Goal: Complete application form

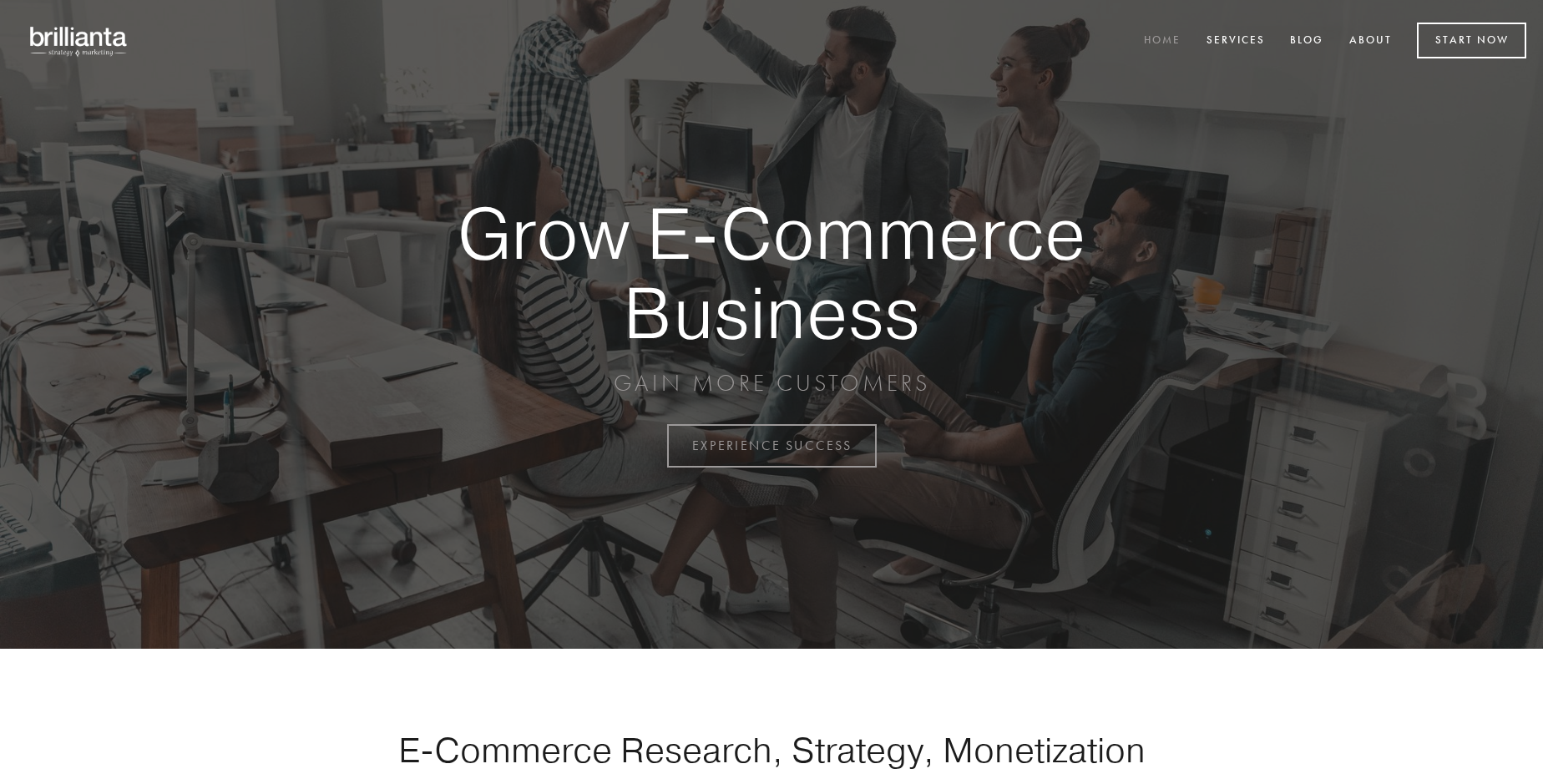
scroll to position [4375, 0]
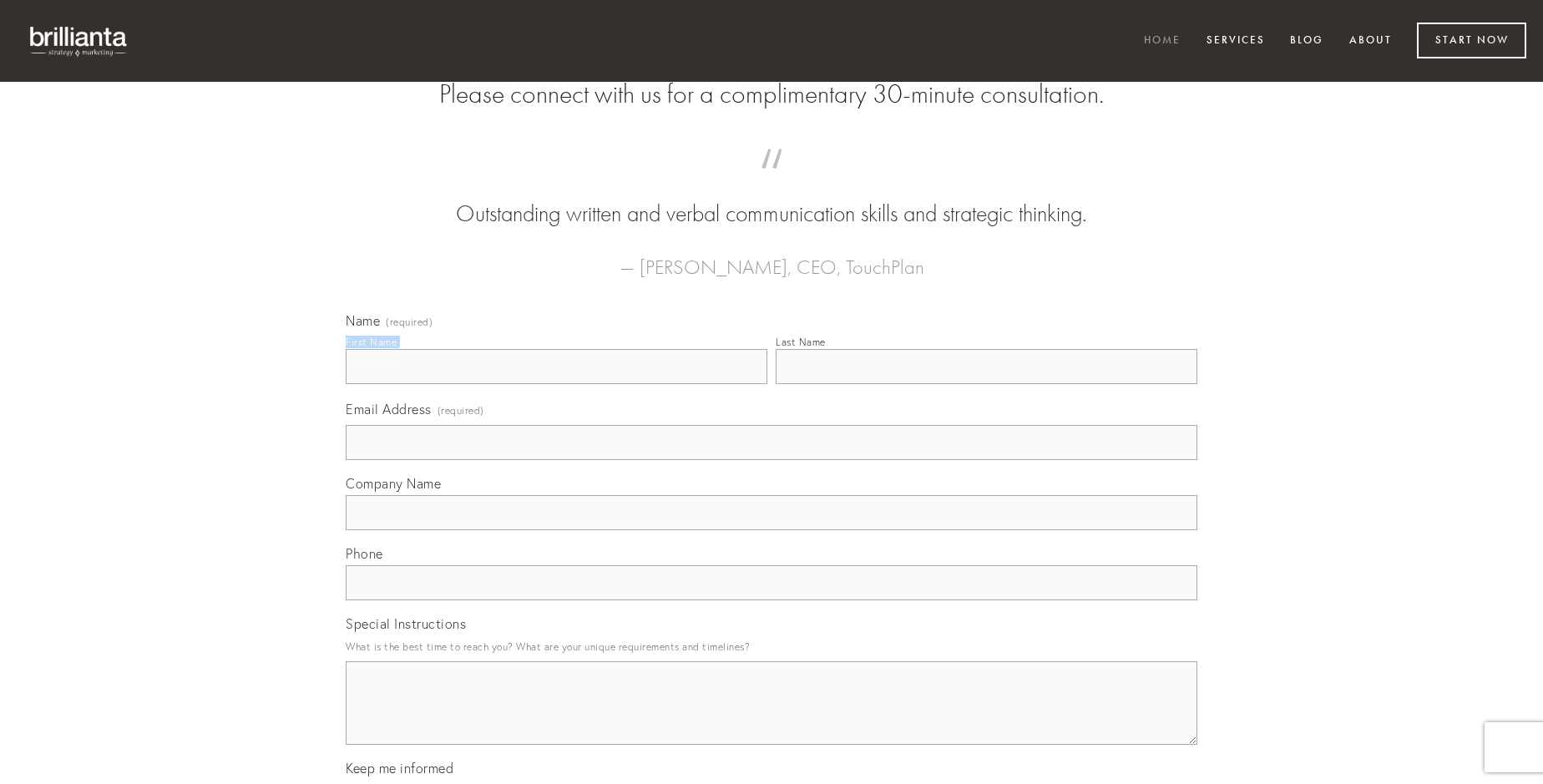
type input "[PERSON_NAME]"
click at [986, 384] on input "Last Name" at bounding box center [987, 367] width 422 height 35
type input "[PERSON_NAME]"
click at [771, 460] on input "Email Address (required)" at bounding box center [771, 442] width 851 height 35
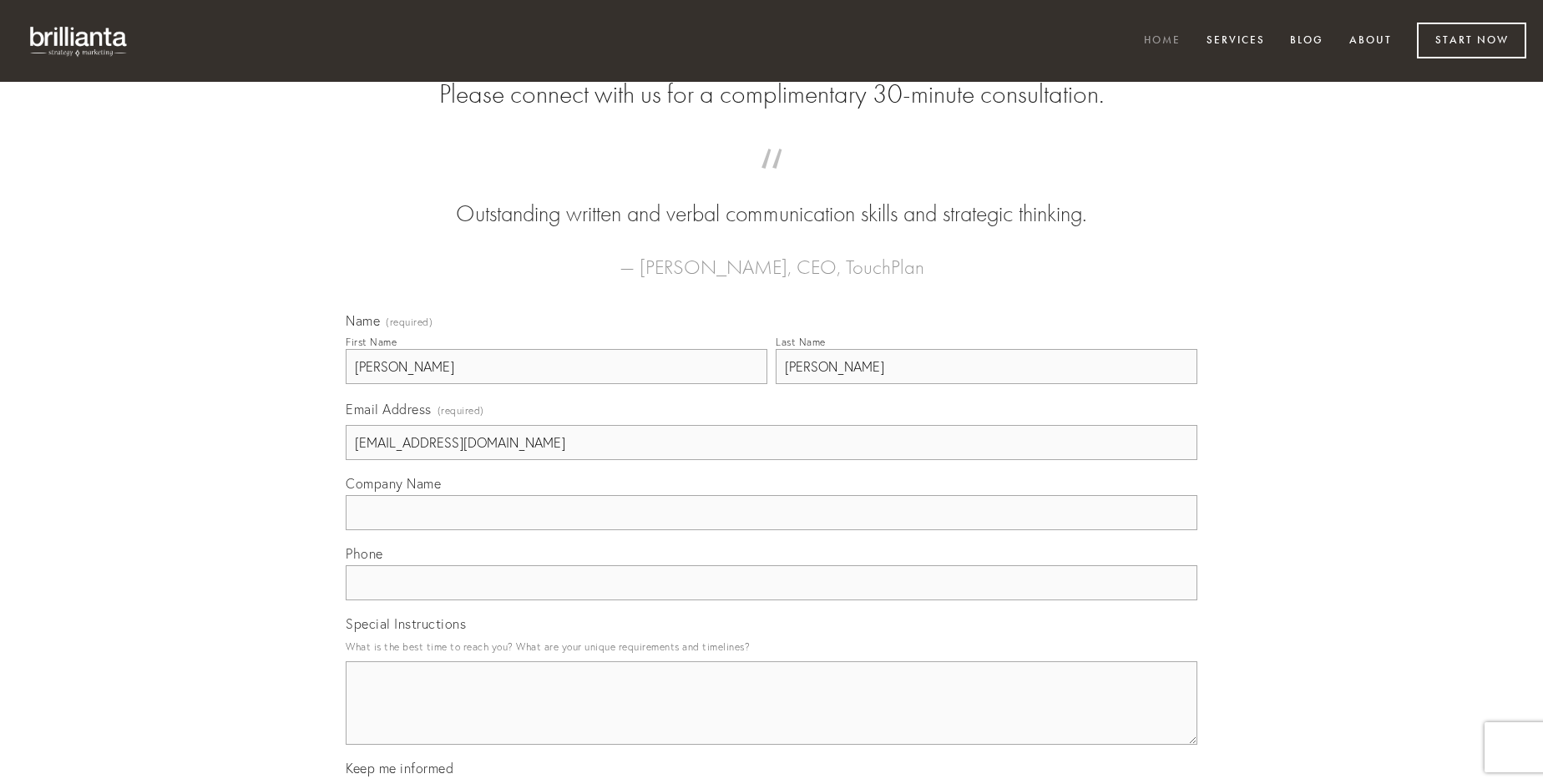
type input "[EMAIL_ADDRESS][DOMAIN_NAME]"
click at [771, 530] on input "Company Name" at bounding box center [771, 512] width 851 height 35
type input "quod"
click at [771, 600] on input "text" at bounding box center [771, 582] width 851 height 35
click at [771, 718] on textarea "Special Instructions" at bounding box center [771, 702] width 851 height 83
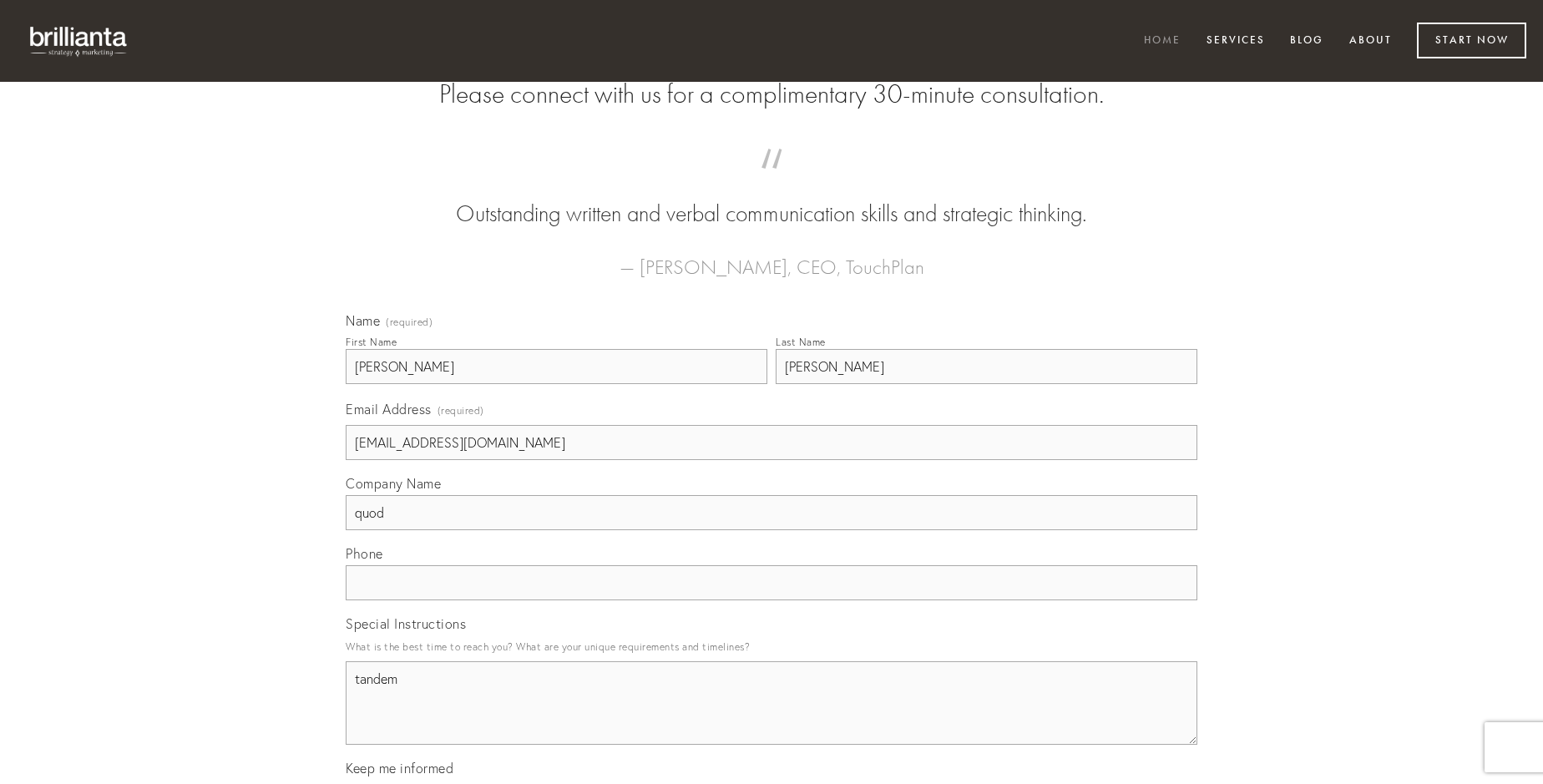
type textarea "tandem"
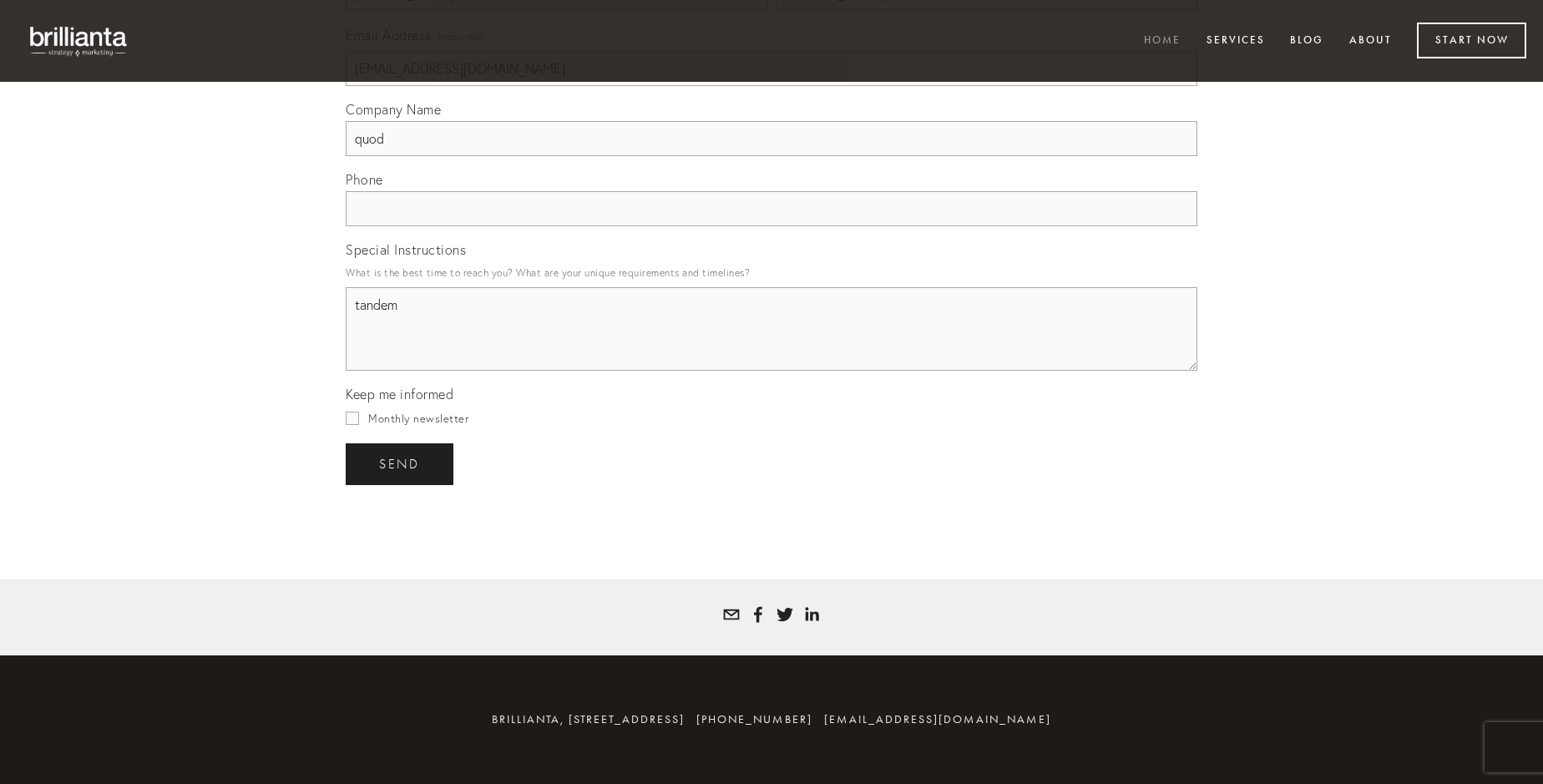
click at [400, 463] on span "send" at bounding box center [400, 464] width 41 height 15
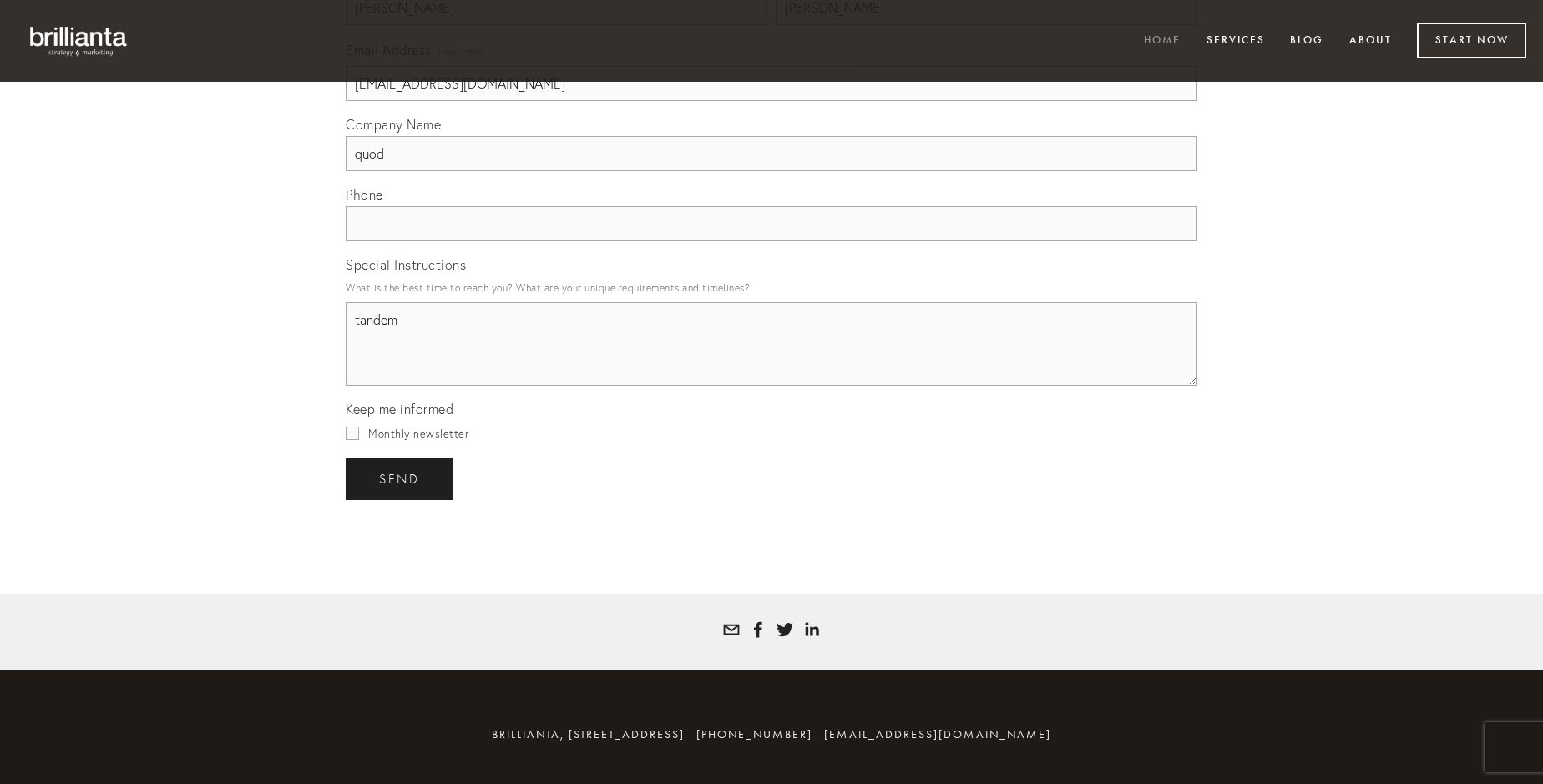
scroll to position [4326, 0]
